Goal: Register for event/course

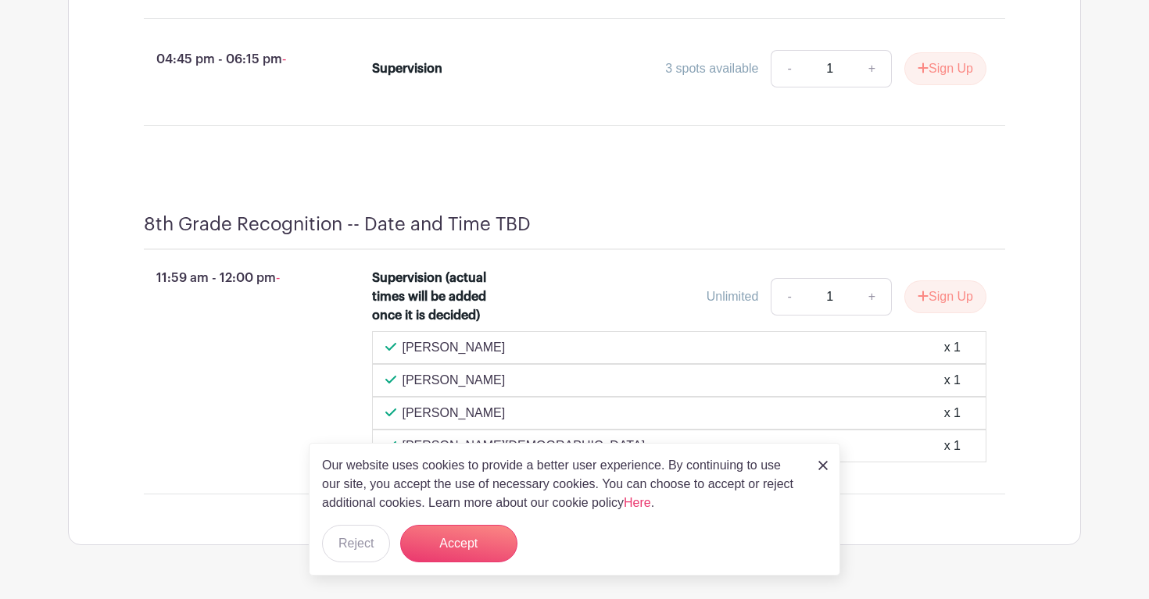
scroll to position [4530, 0]
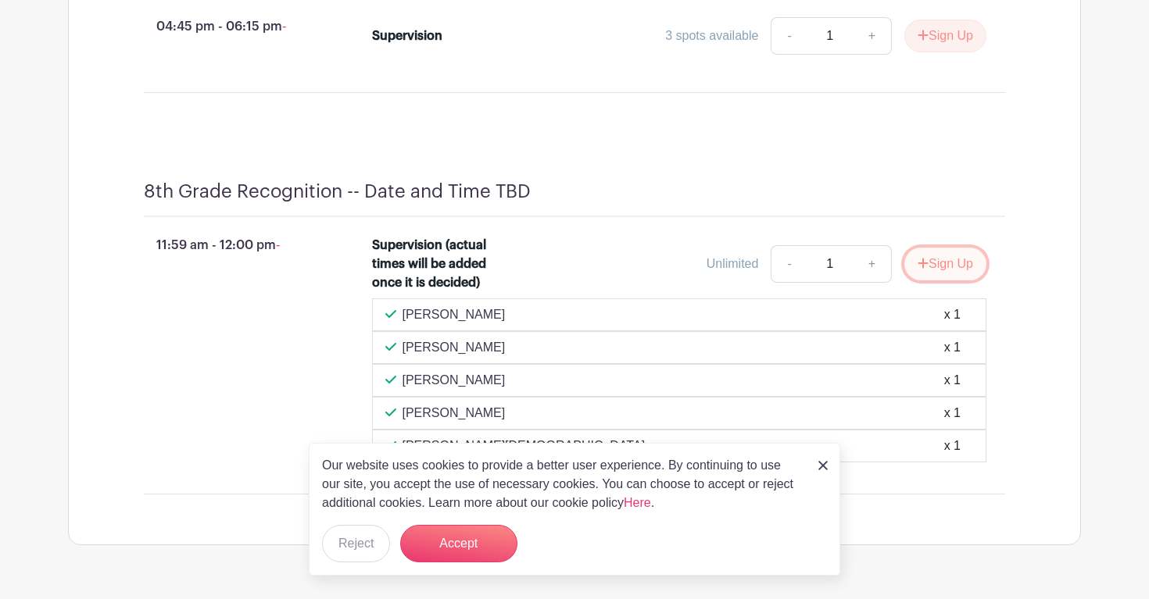
click at [939, 280] on button "Sign Up" at bounding box center [945, 264] width 82 height 33
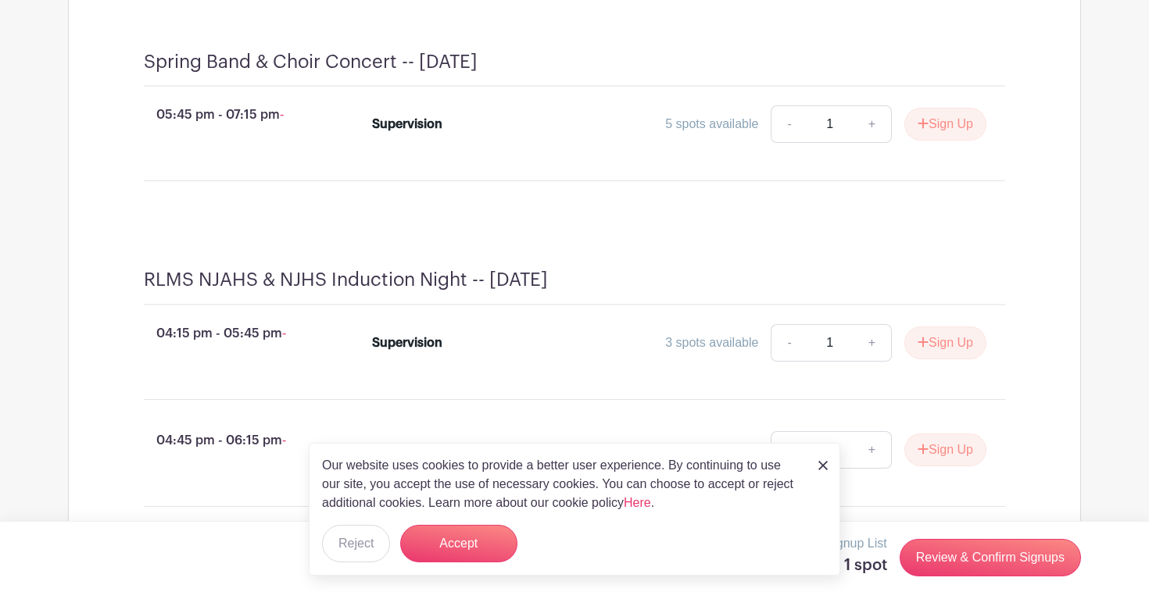
scroll to position [4093, 0]
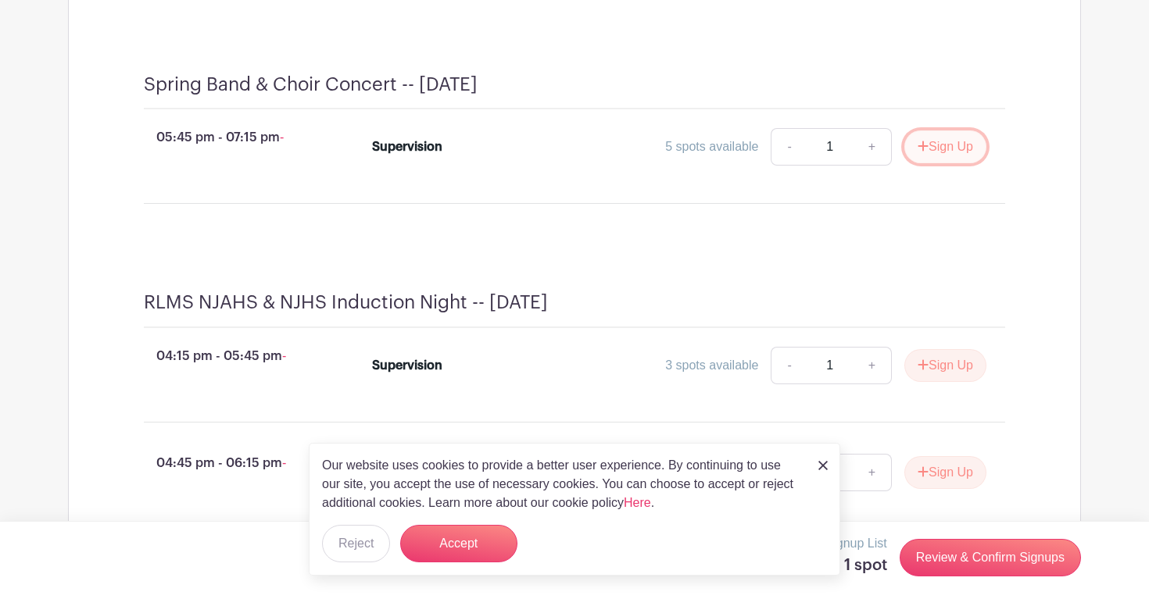
click at [960, 163] on button "Sign Up" at bounding box center [945, 147] width 82 height 33
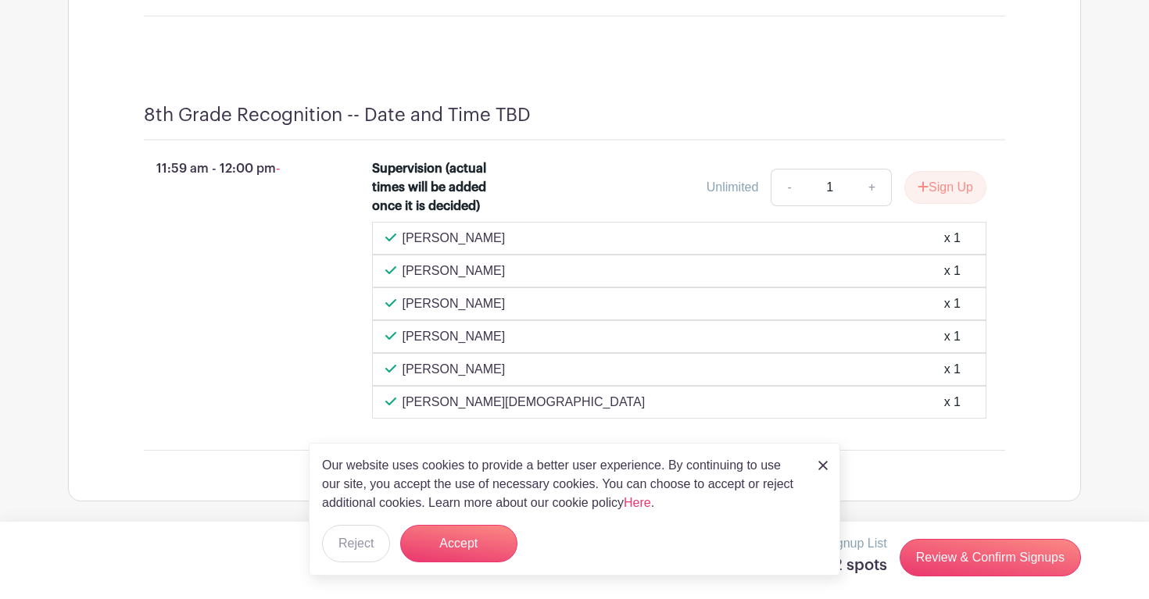
scroll to position [4724, 0]
click at [825, 467] on img at bounding box center [822, 465] width 9 height 9
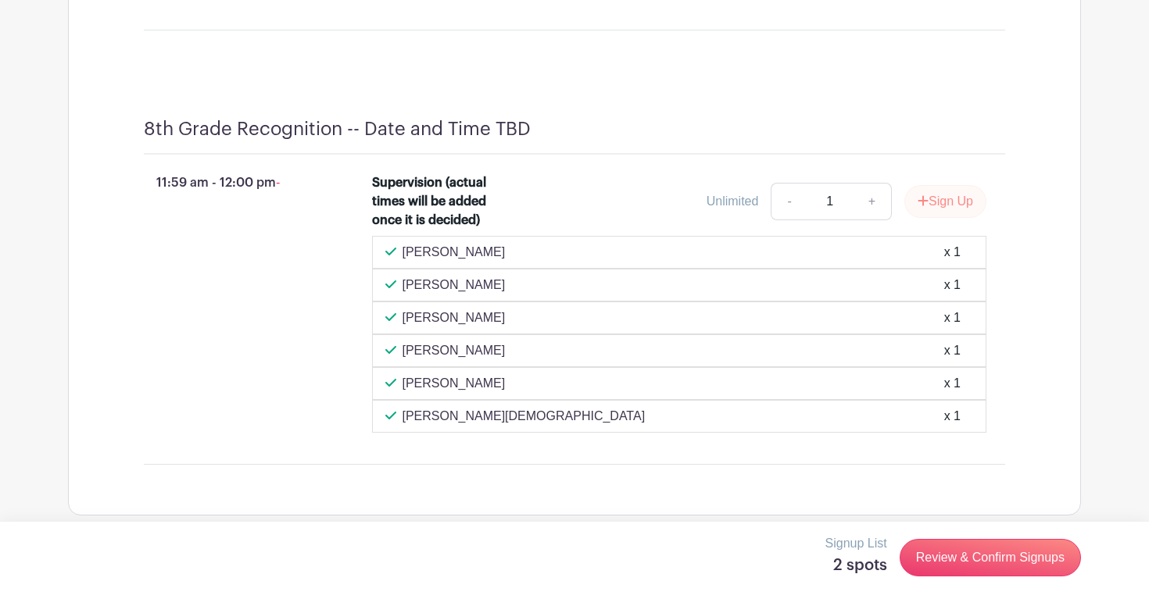
scroll to position [4757, 0]
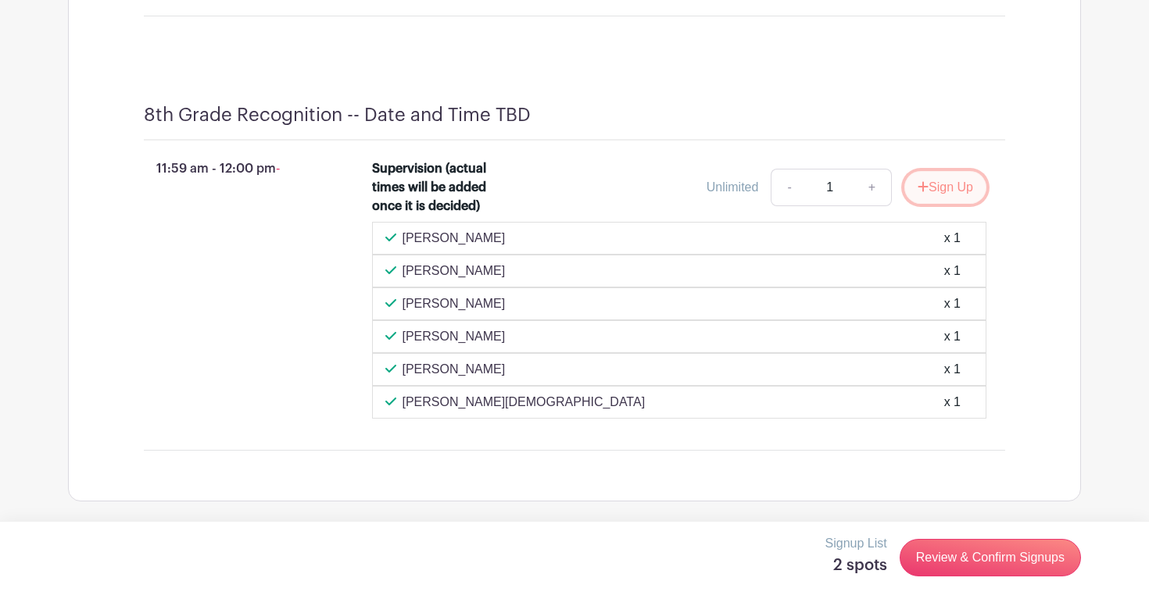
click at [947, 191] on button "Sign Up" at bounding box center [945, 187] width 82 height 33
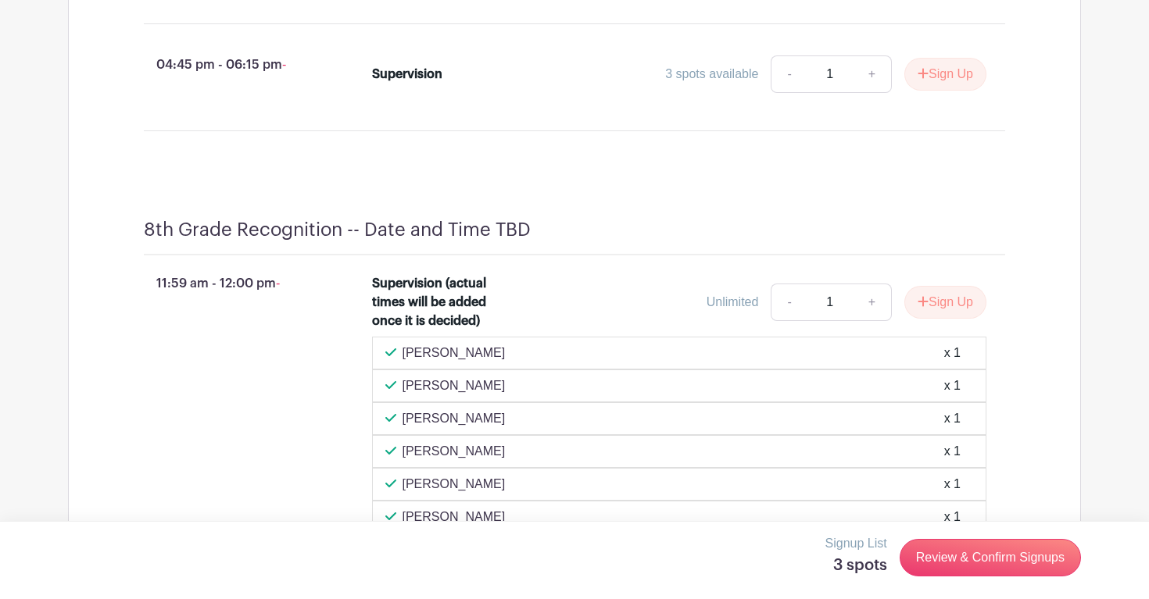
scroll to position [4820, 0]
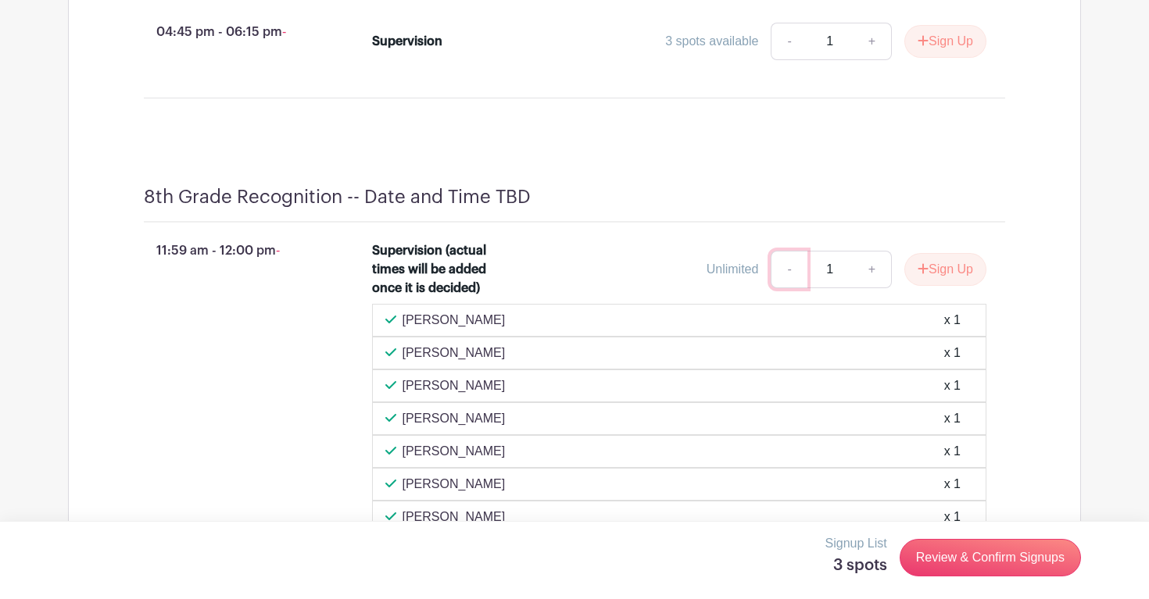
click at [782, 287] on link "-" at bounding box center [789, 270] width 36 height 38
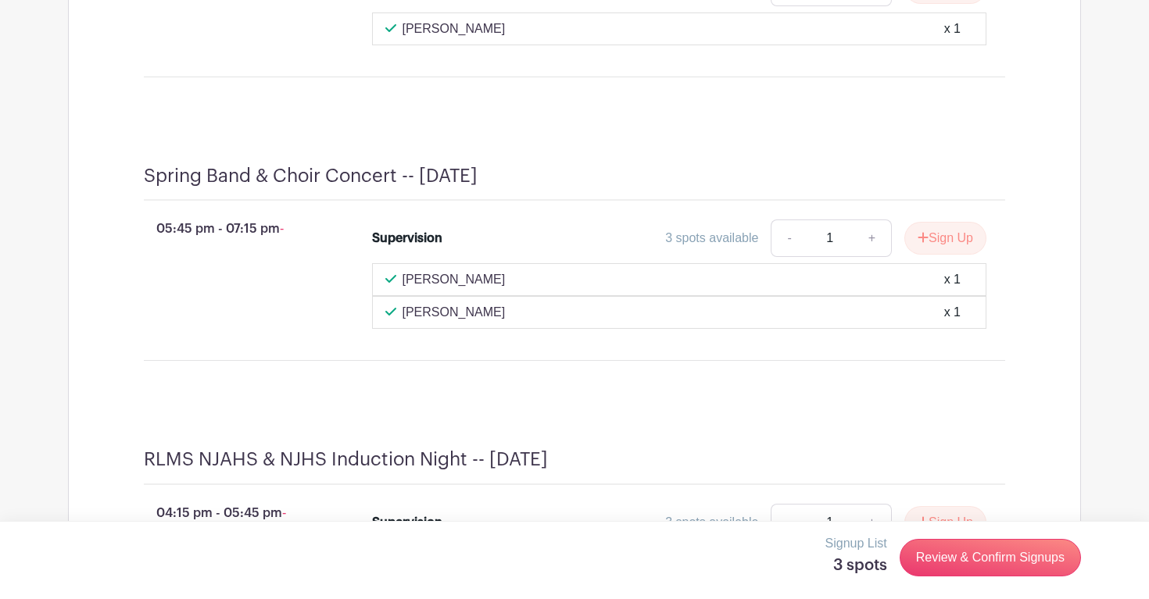
scroll to position [4461, 0]
click at [695, 248] on div "3 spots available" at bounding box center [711, 238] width 93 height 19
click at [943, 251] on button "Sign Up" at bounding box center [945, 238] width 82 height 33
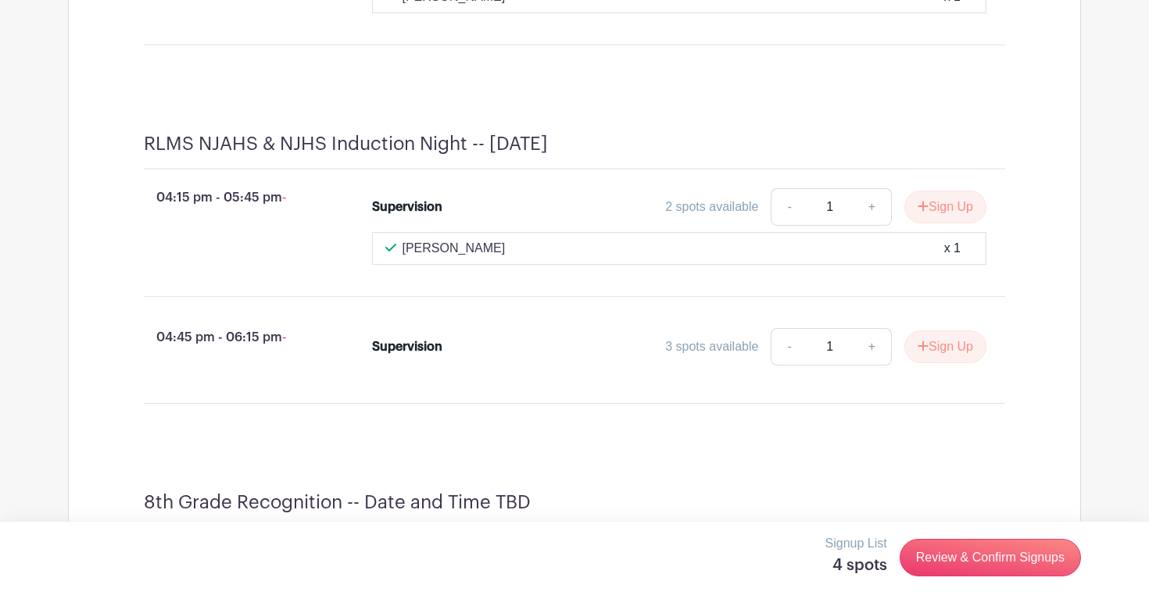
scroll to position [5408, 0]
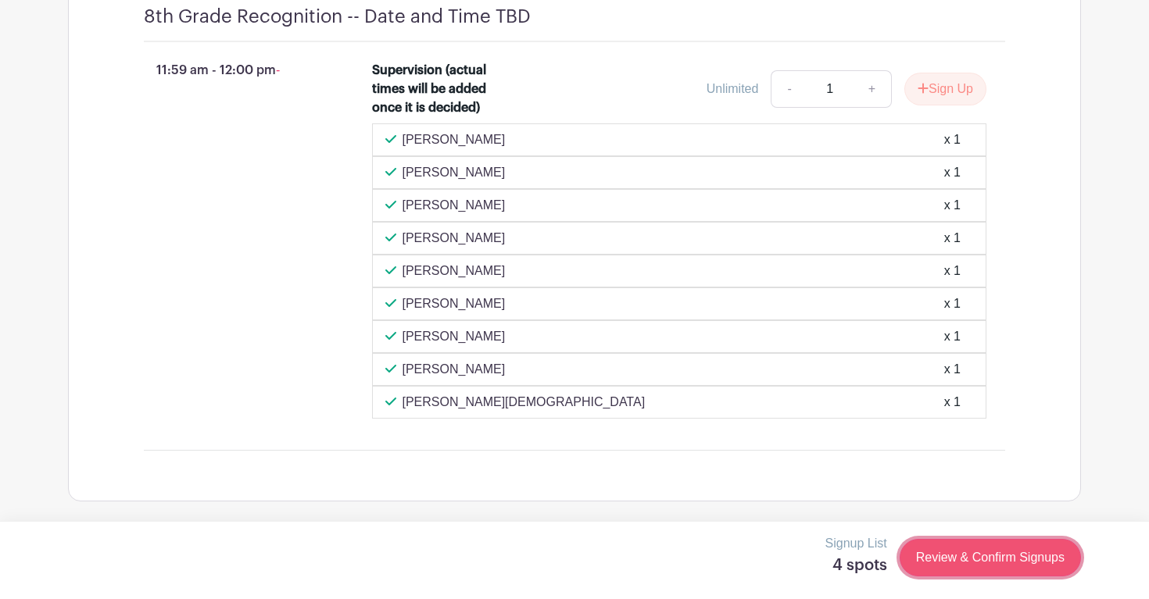
click at [937, 566] on link "Review & Confirm Signups" at bounding box center [990, 558] width 181 height 38
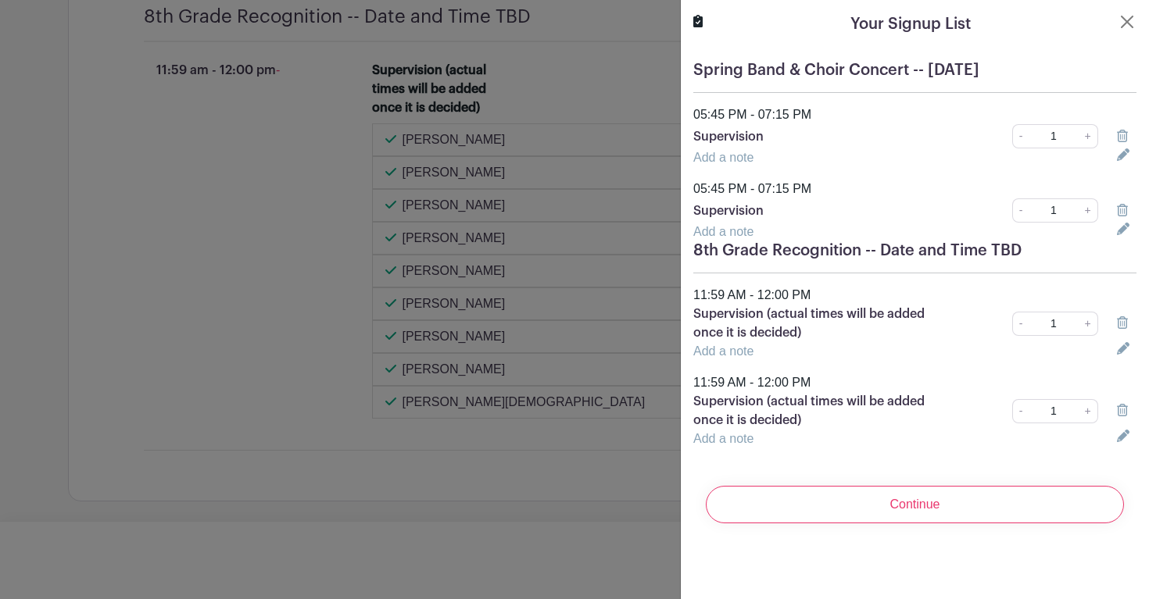
scroll to position [5437, 0]
click at [1123, 138] on icon at bounding box center [1122, 136] width 11 height 13
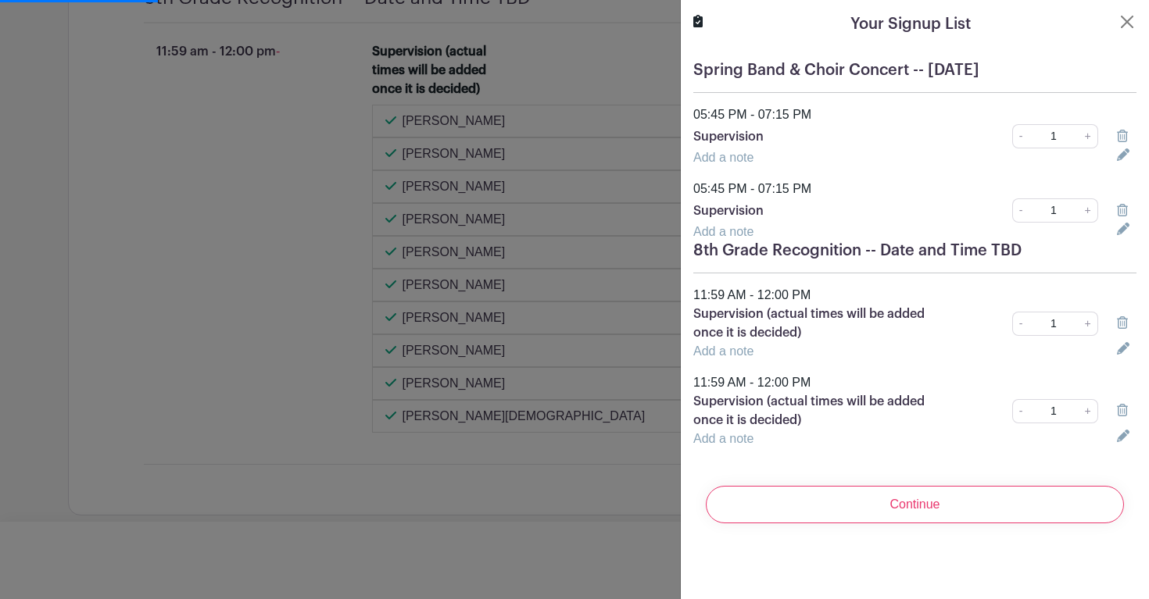
scroll to position [5568, 0]
click at [1124, 322] on icon at bounding box center [1122, 323] width 11 height 13
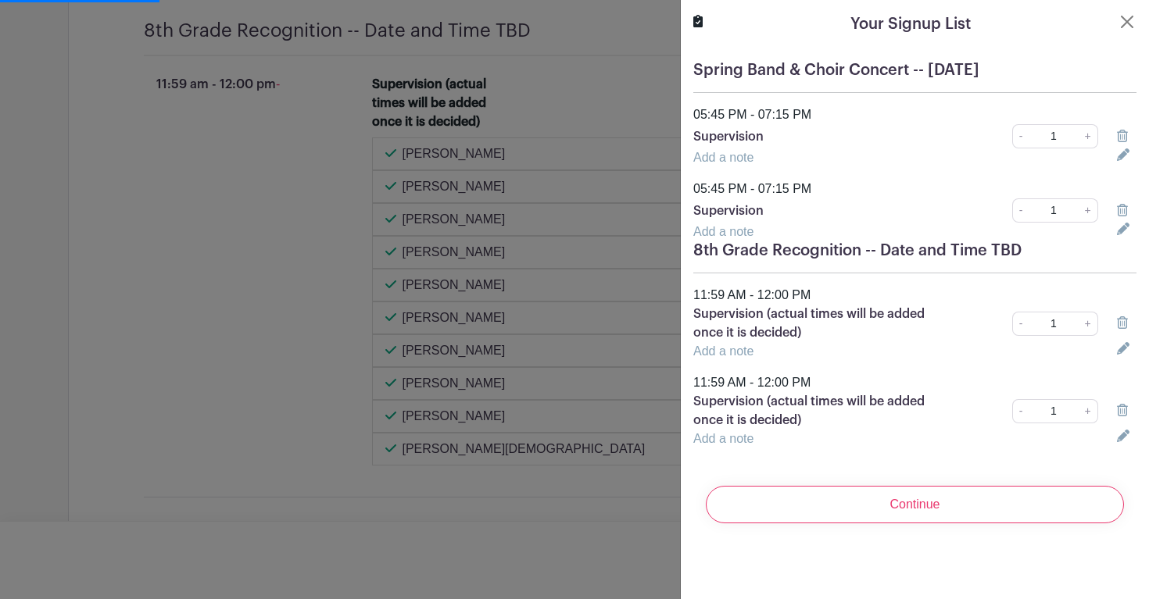
scroll to position [5634, 0]
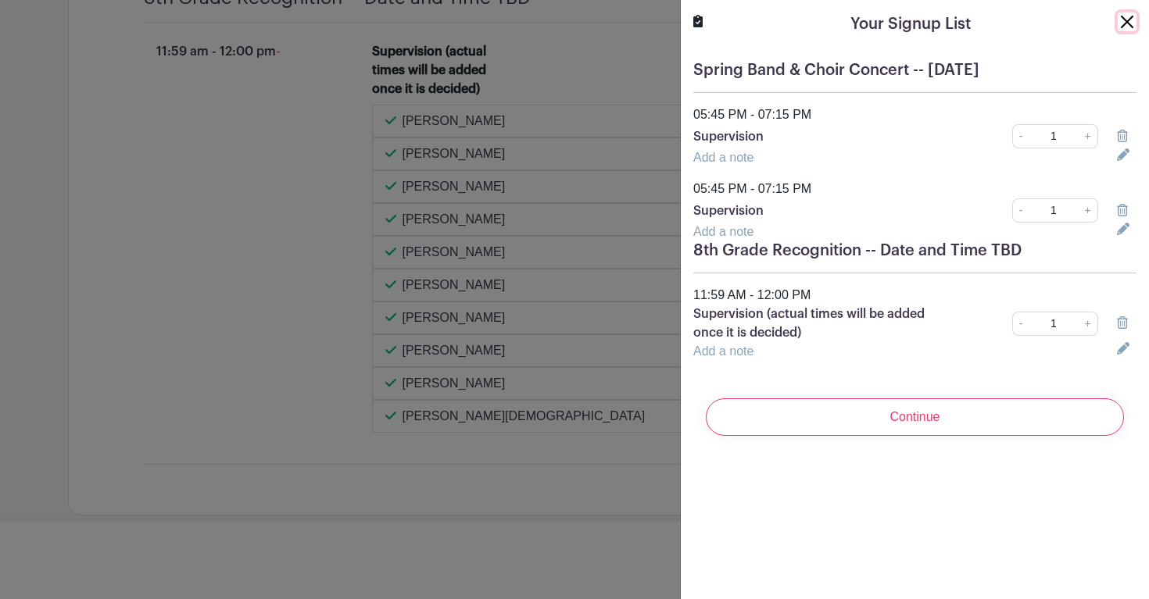
click at [1130, 18] on button "Close" at bounding box center [1127, 22] width 19 height 19
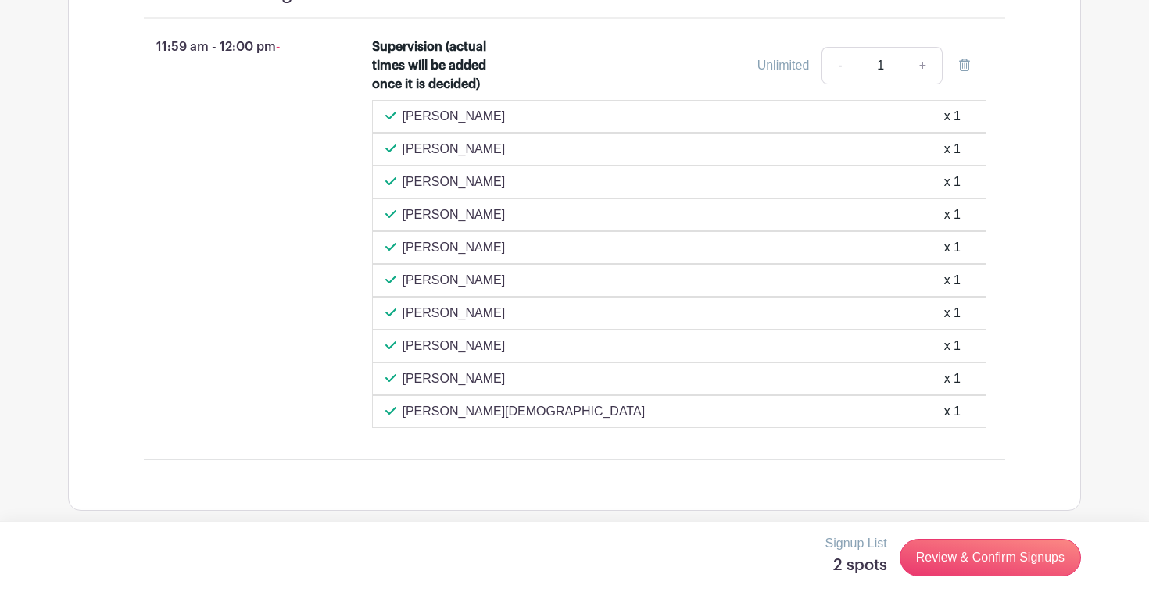
scroll to position [5662, 0]
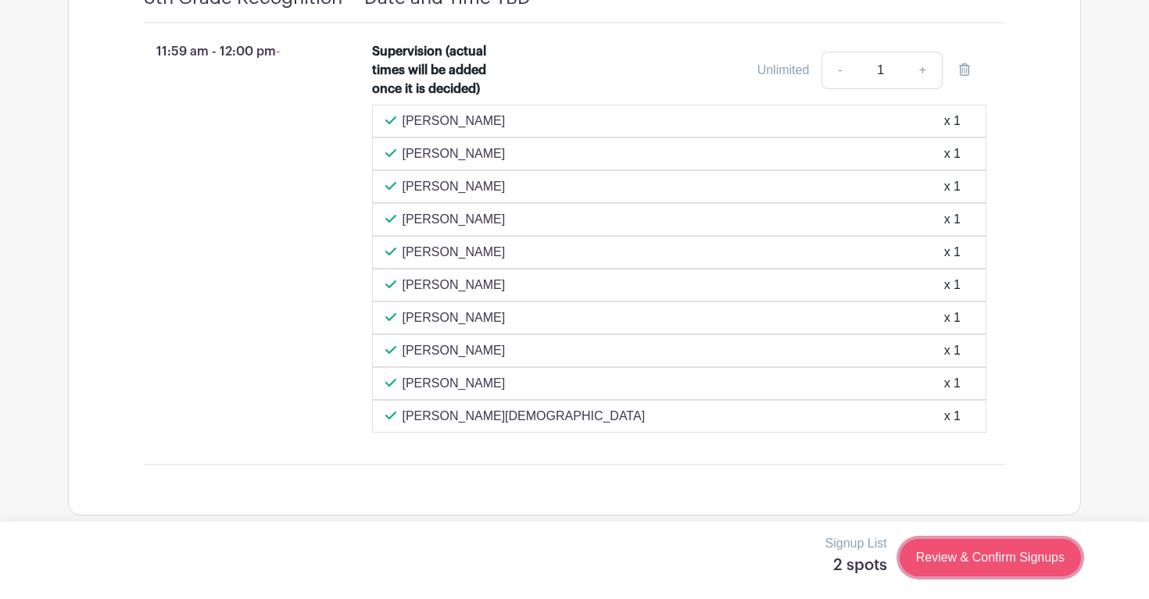
click at [964, 571] on link "Review & Confirm Signups" at bounding box center [990, 558] width 181 height 38
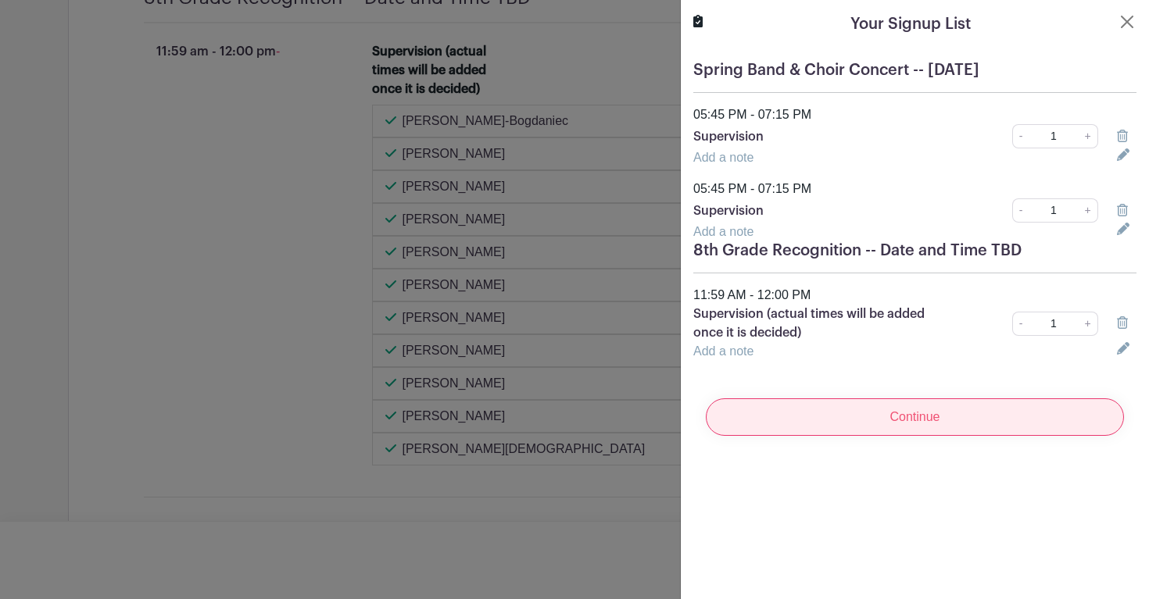
scroll to position [5727, 0]
click at [944, 424] on input "Continue" at bounding box center [915, 418] width 418 height 38
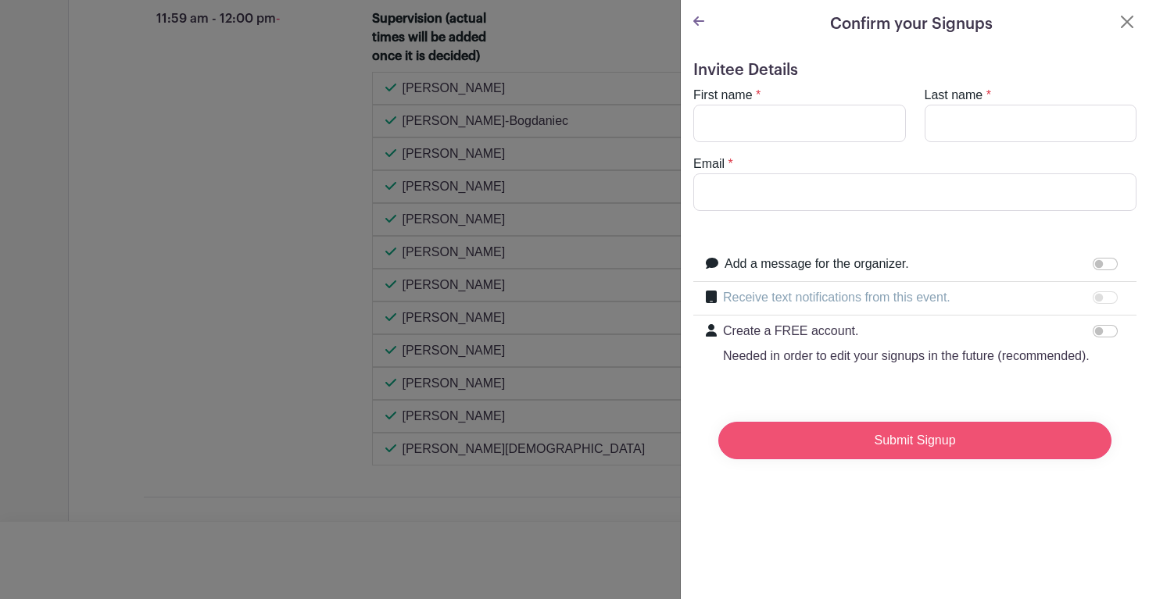
scroll to position [5793, 0]
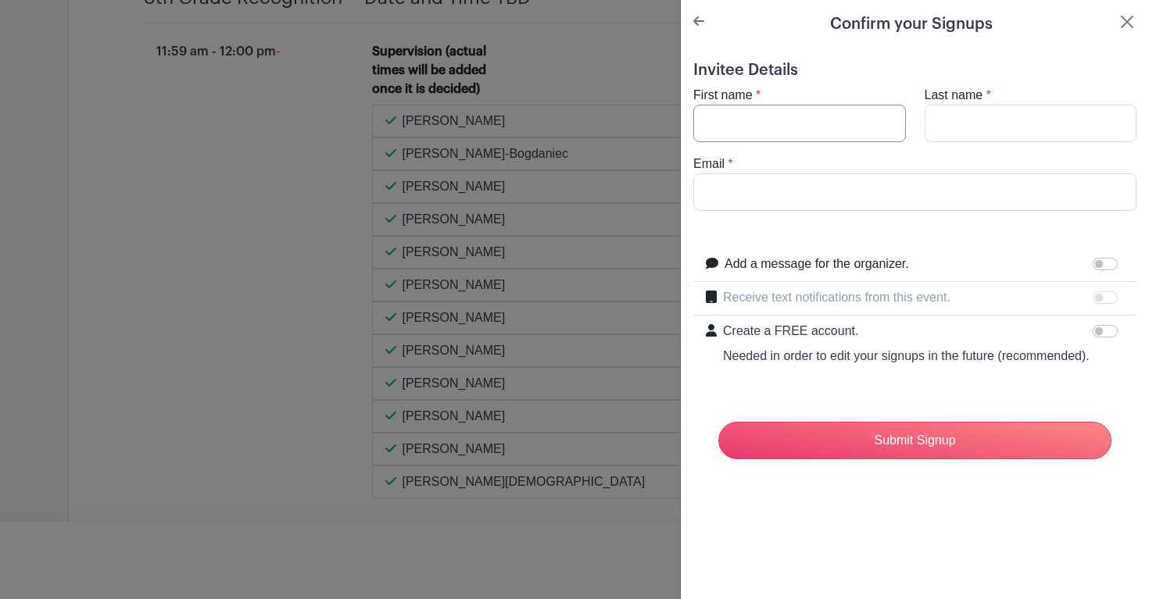
click at [839, 121] on input "First name" at bounding box center [799, 124] width 213 height 38
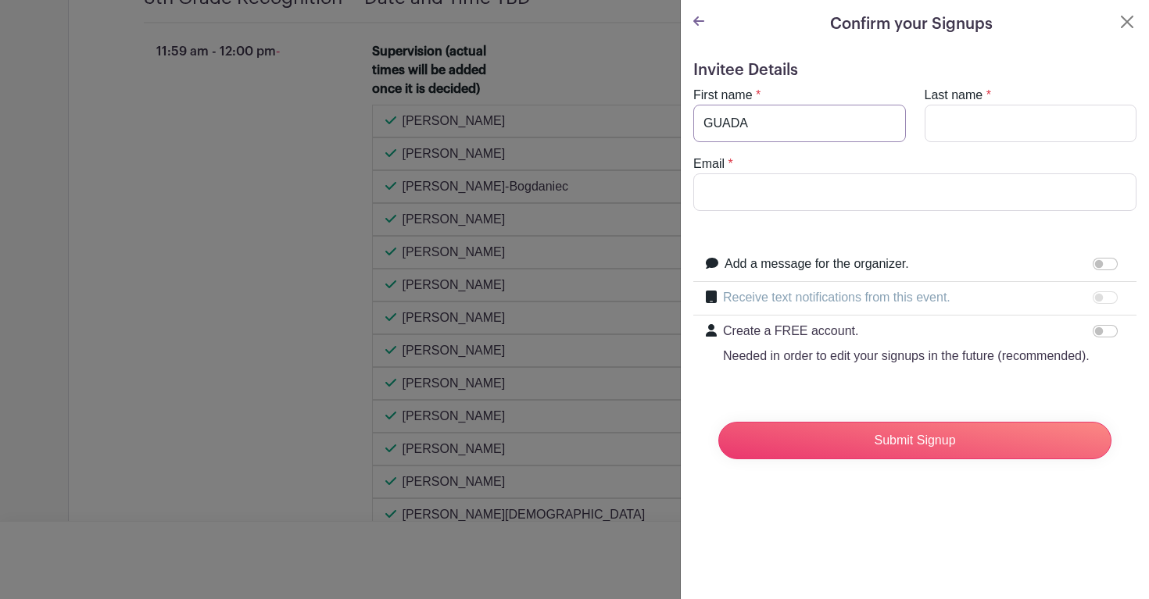
scroll to position [5891, 0]
type input "[PERSON_NAME]"
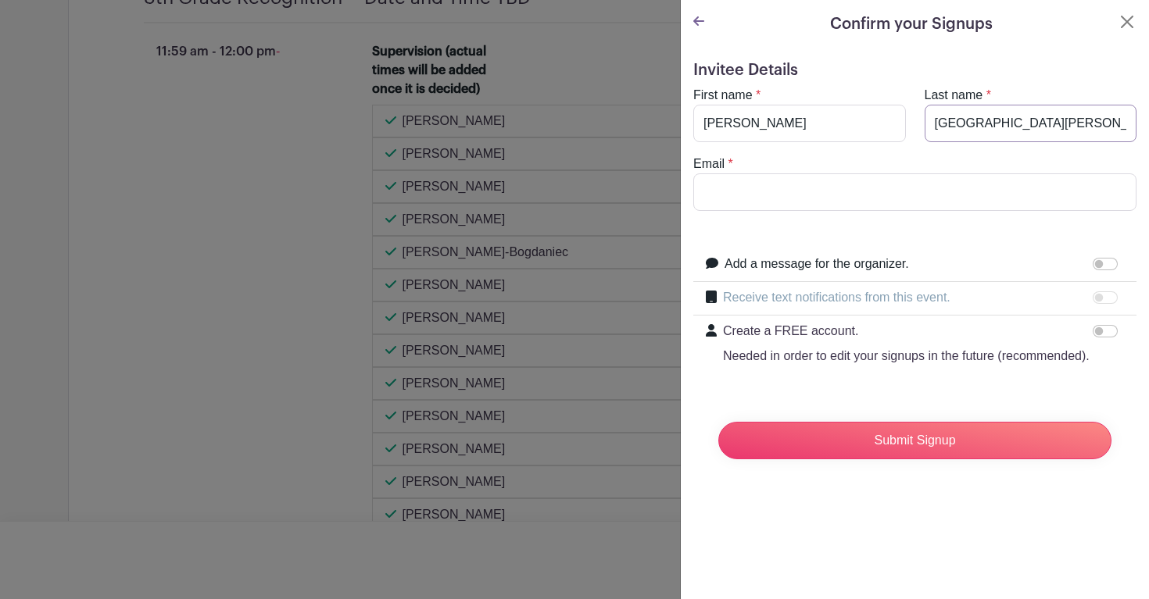
type input "[GEOGRAPHIC_DATA][PERSON_NAME]"
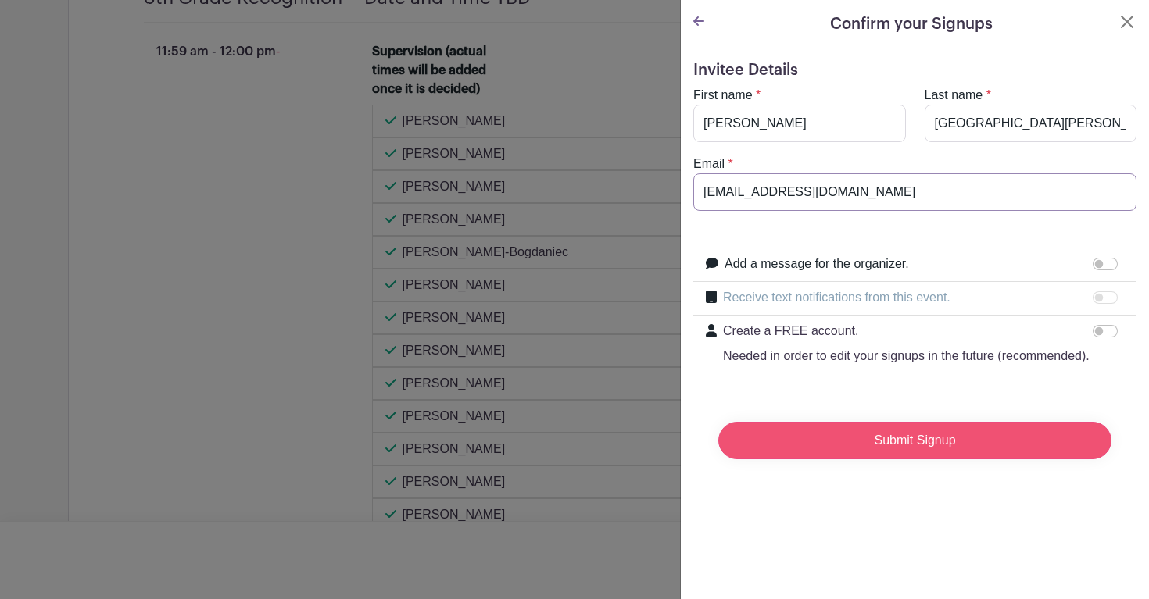
type input "[EMAIL_ADDRESS][DOMAIN_NAME]"
click at [925, 434] on input "Submit Signup" at bounding box center [914, 441] width 393 height 38
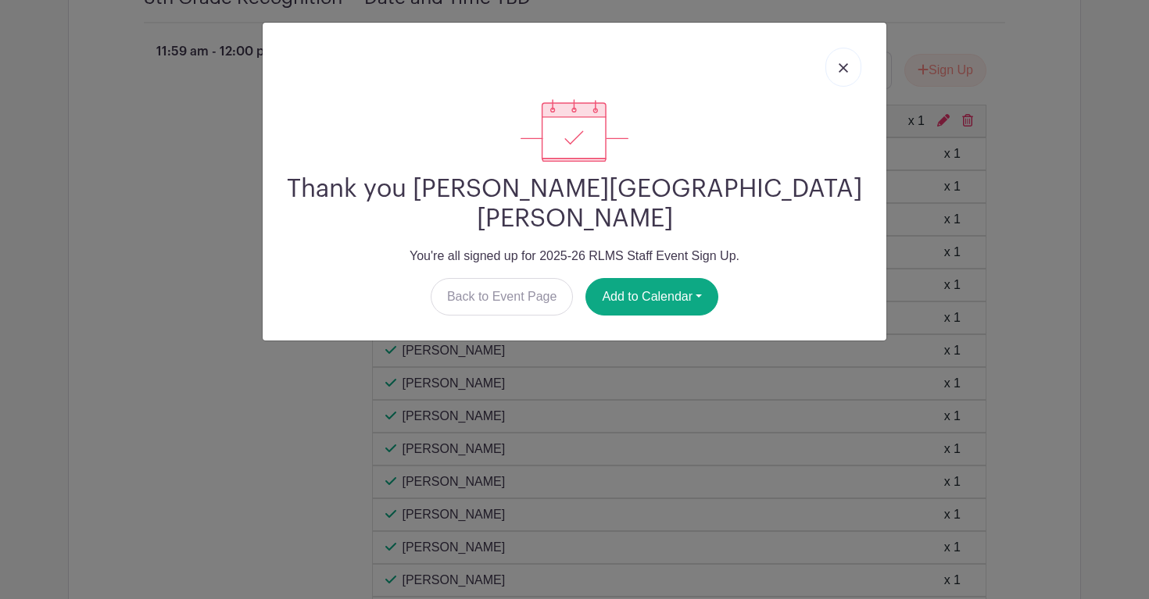
scroll to position [6121, 0]
click at [707, 278] on button "Add to Calendar" at bounding box center [651, 297] width 133 height 38
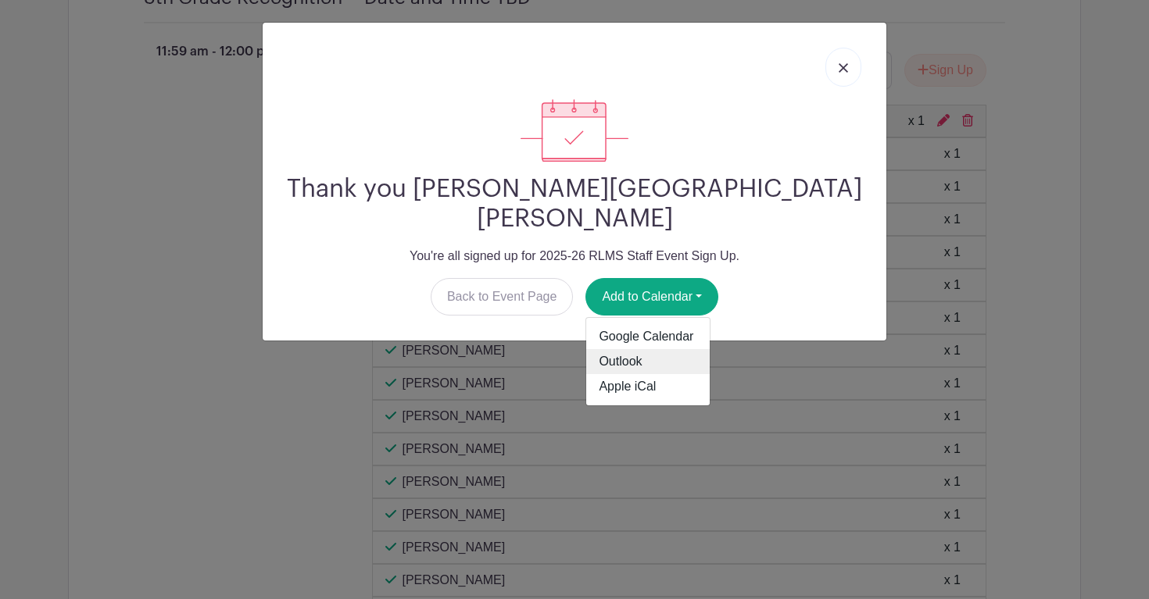
click at [663, 349] on link "Outlook" at bounding box center [647, 361] width 123 height 25
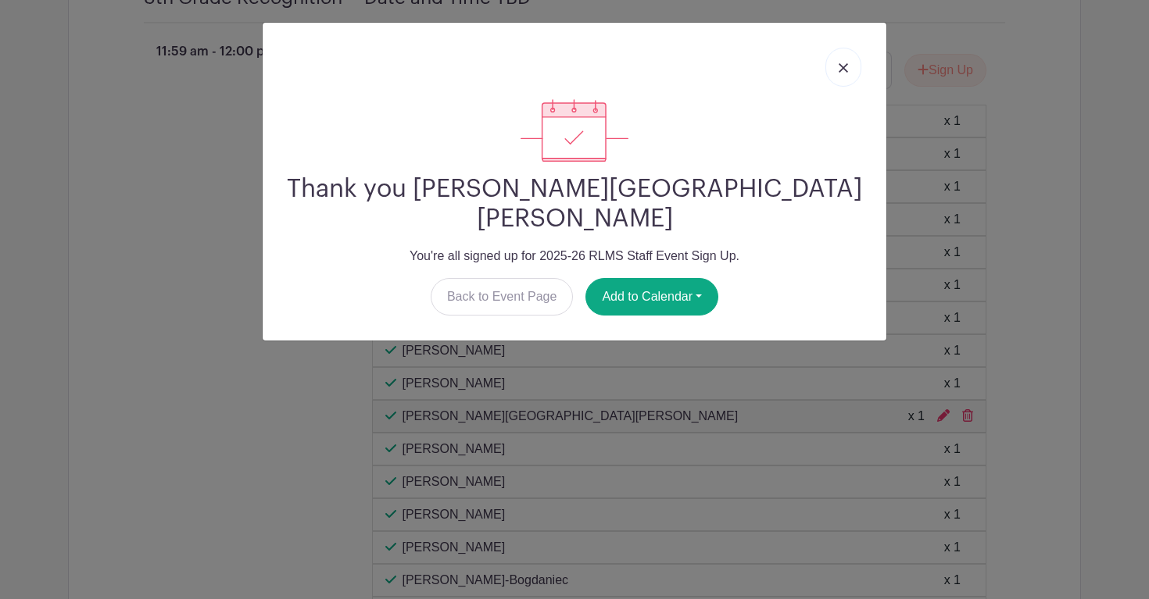
scroll to position [8105, 0]
